Goal: Check status: Check status

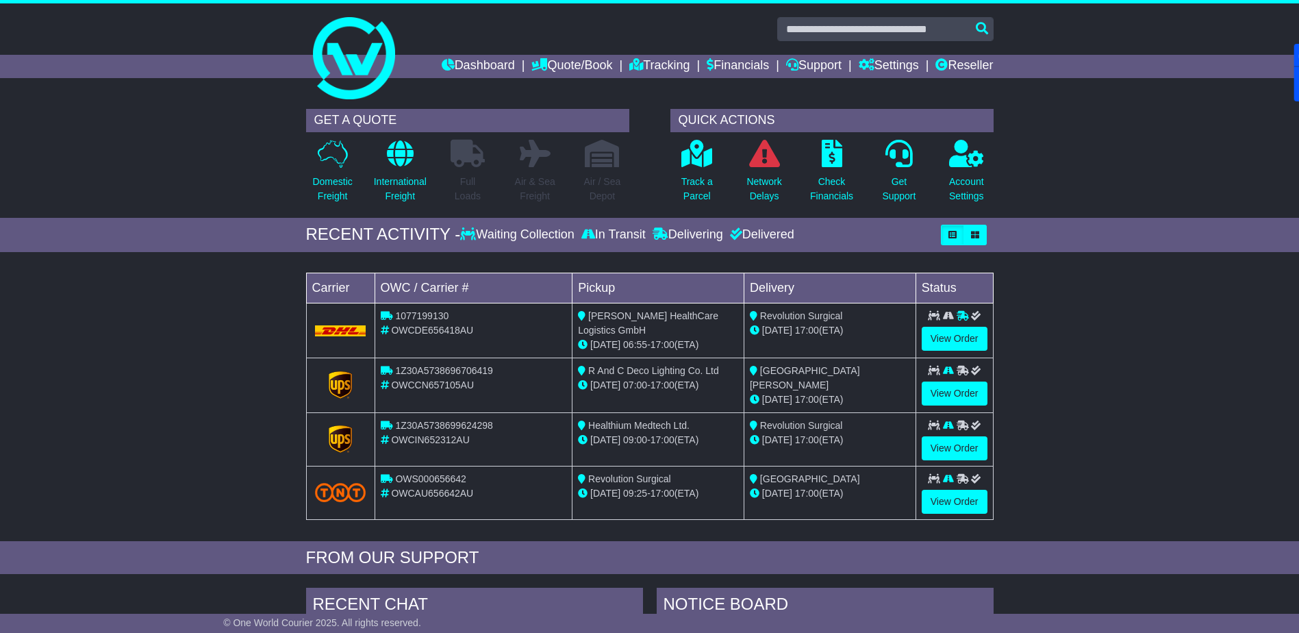
click at [476, 68] on link "Dashboard" at bounding box center [478, 66] width 73 height 23
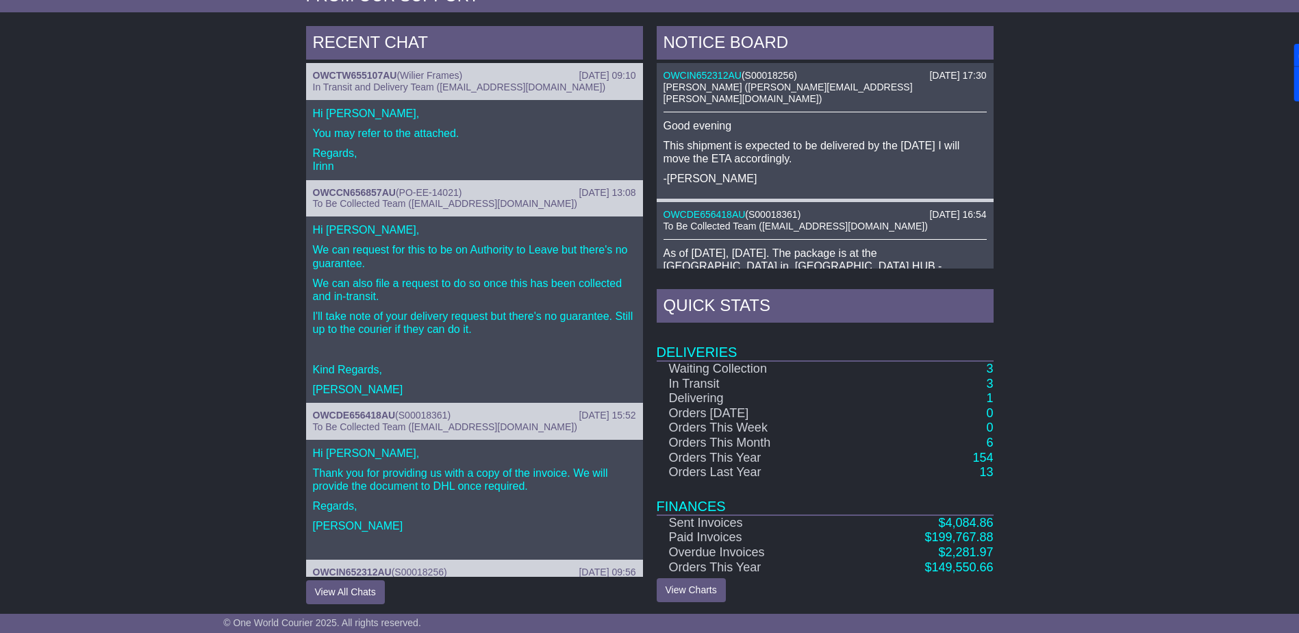
scroll to position [566, 0]
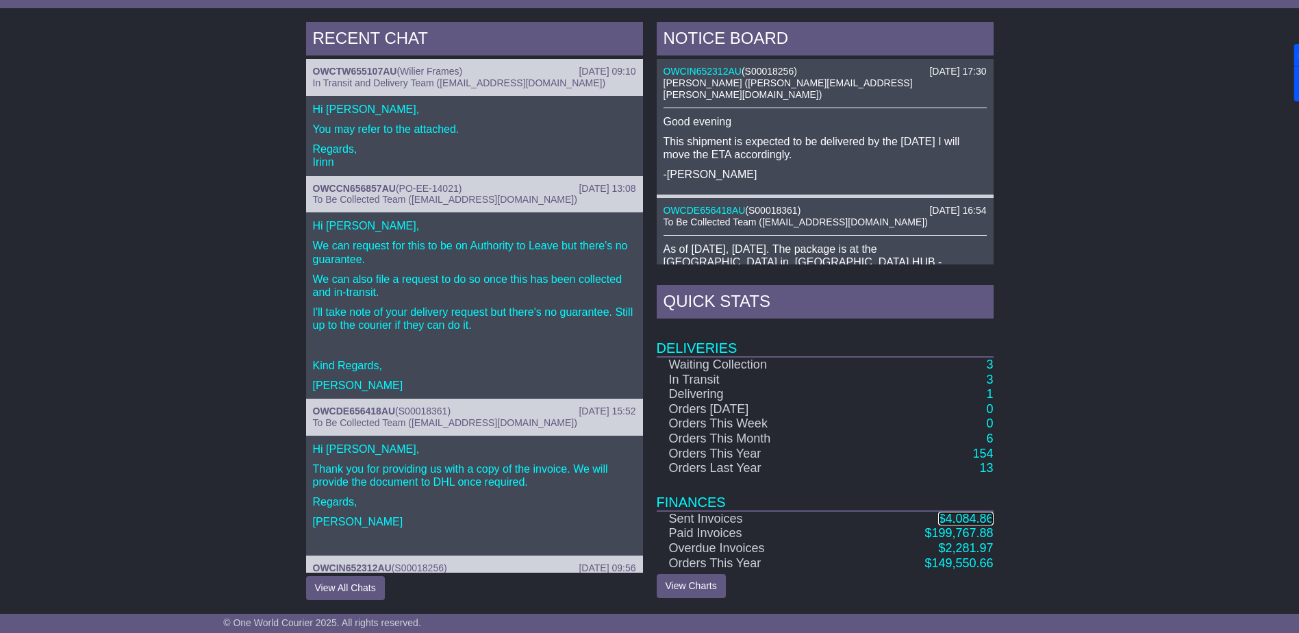
click at [962, 516] on span "4,084.86" at bounding box center [969, 519] width 48 height 14
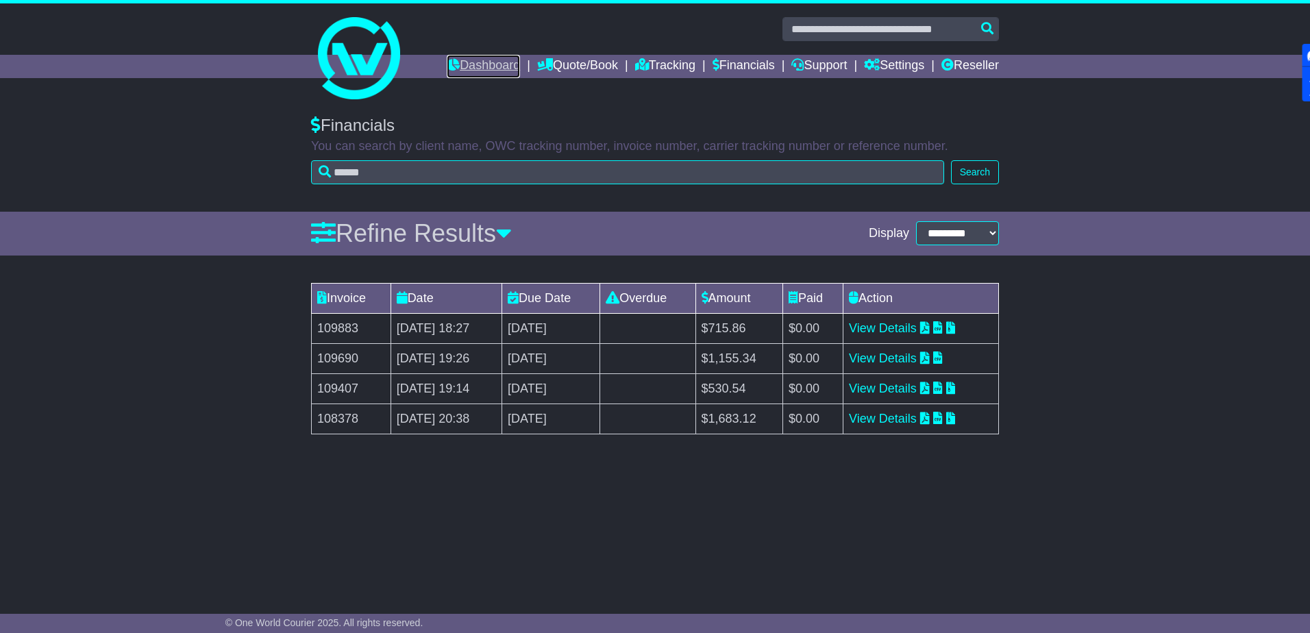
click at [464, 65] on link "Dashboard" at bounding box center [483, 66] width 73 height 23
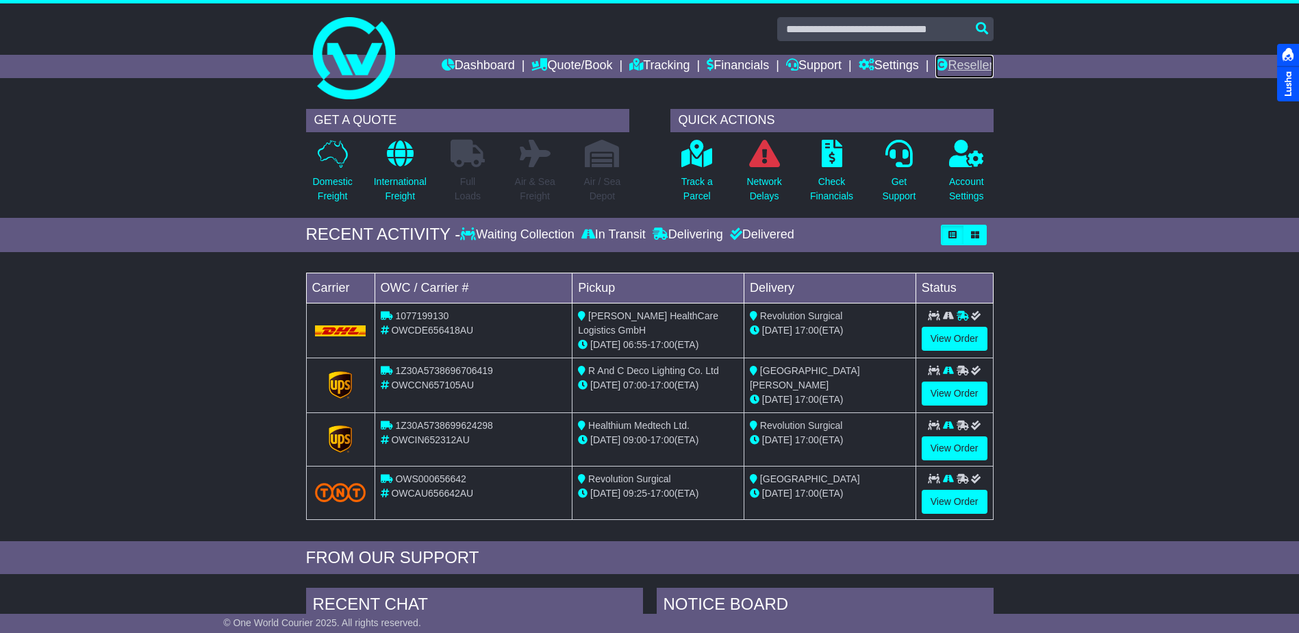
click at [974, 68] on link "Reseller" at bounding box center [965, 66] width 58 height 23
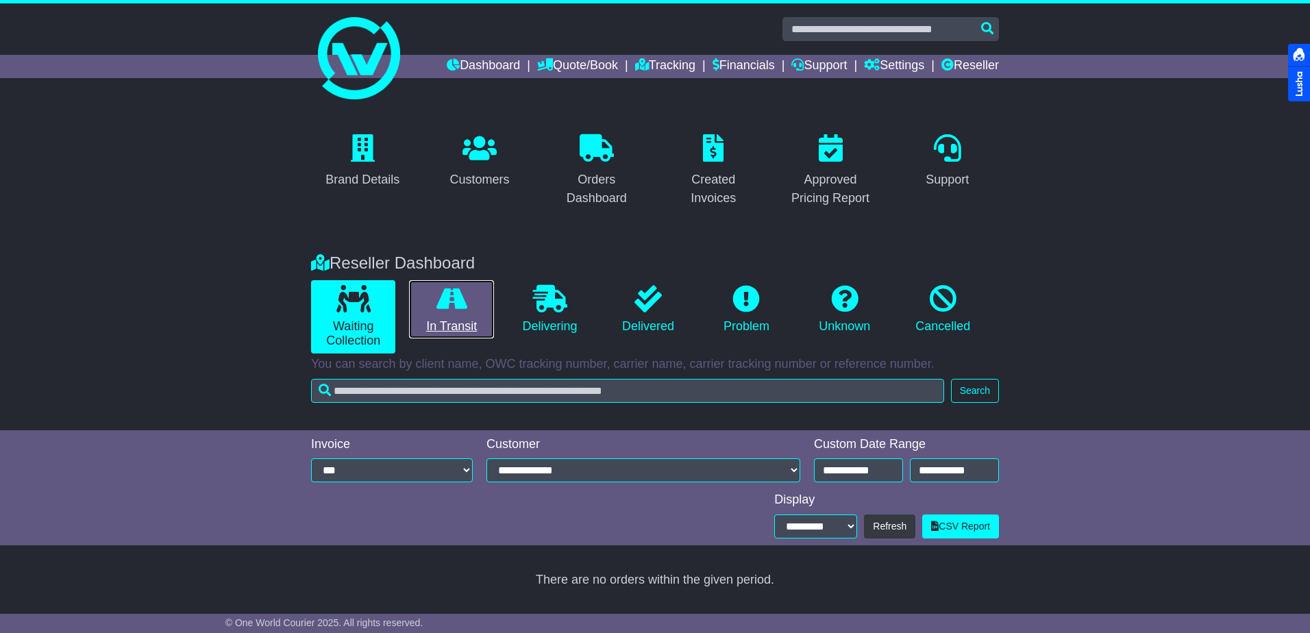
click at [449, 316] on link "In Transit" at bounding box center [451, 309] width 84 height 59
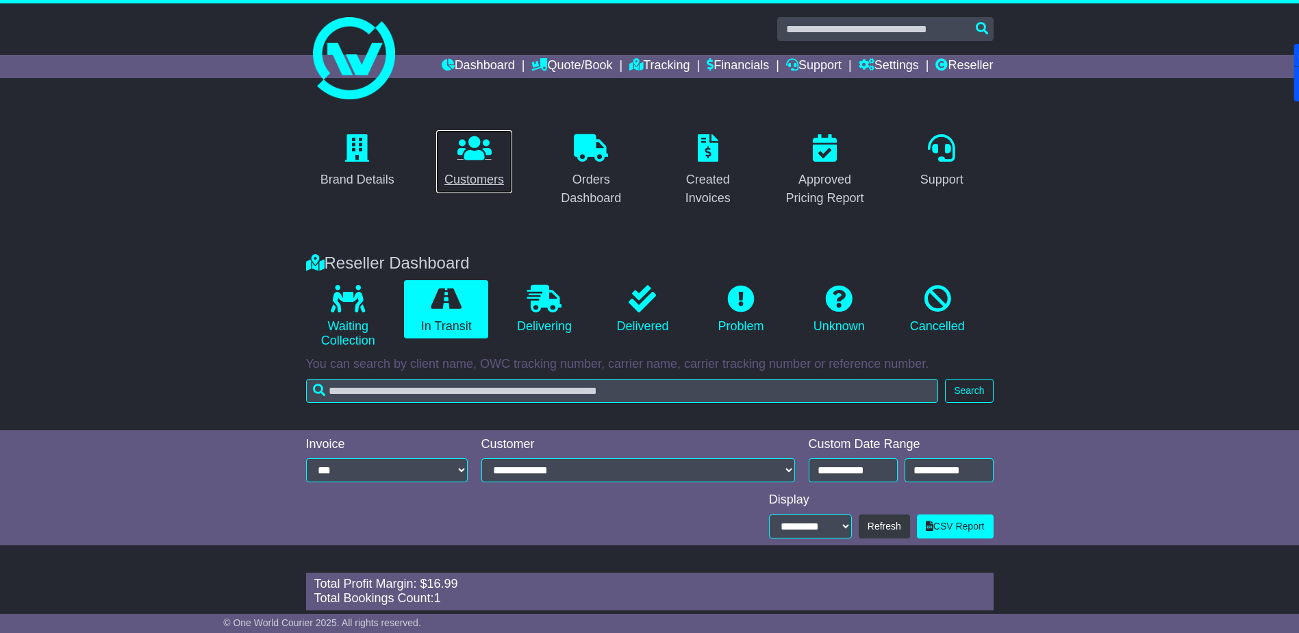
click at [471, 148] on icon at bounding box center [475, 147] width 34 height 27
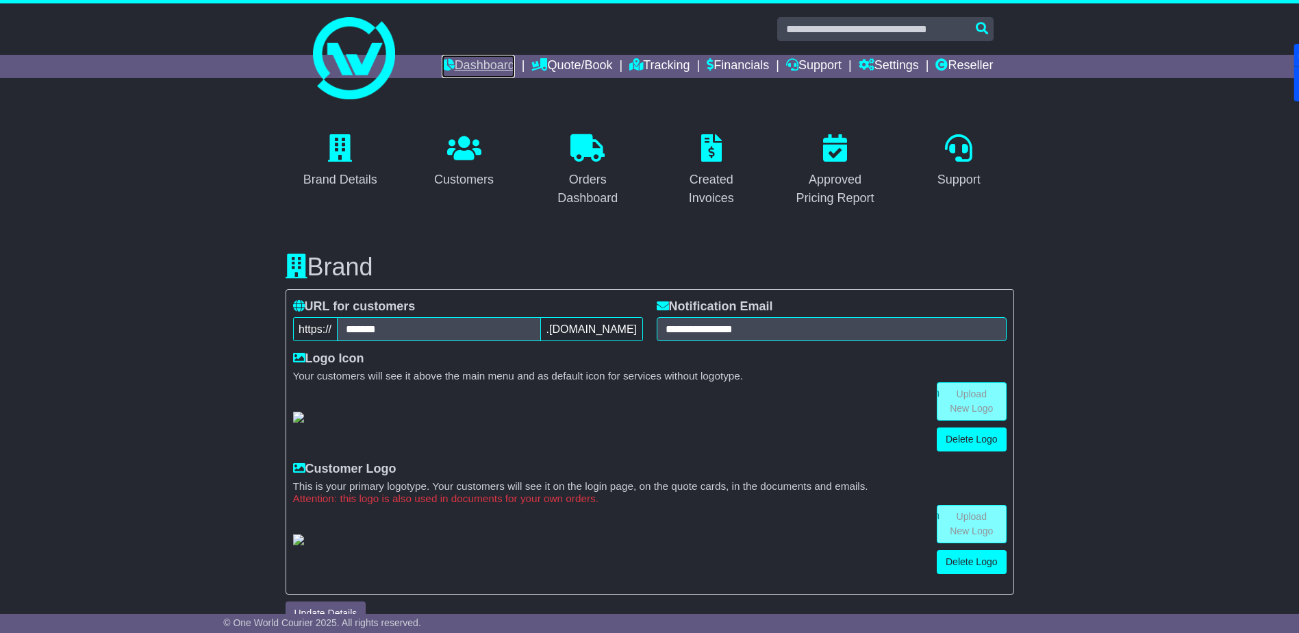
click at [458, 60] on link "Dashboard" at bounding box center [478, 66] width 73 height 23
